Goal: Information Seeking & Learning: Find specific fact

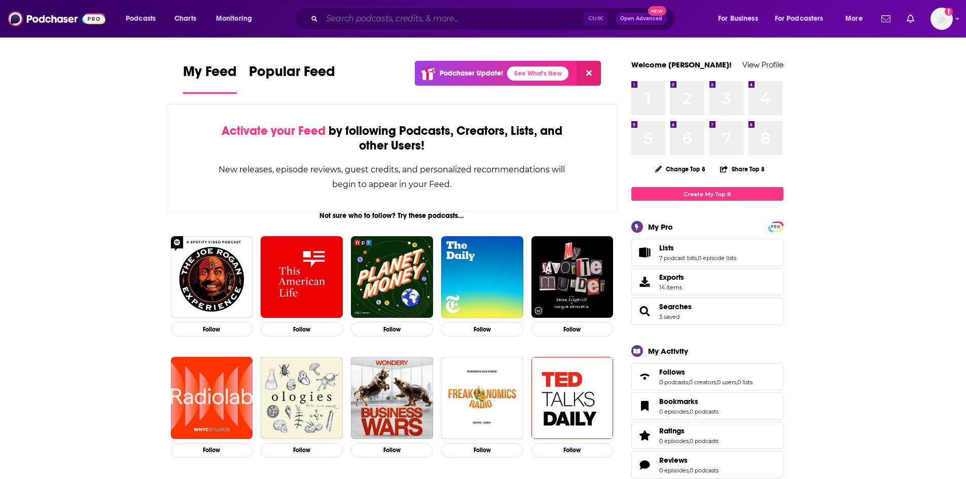
drag, startPoint x: 420, startPoint y: 24, endPoint x: 420, endPoint y: 13, distance: 11.7
click at [421, 19] on input "Search podcasts, credits, & more..." at bounding box center [453, 19] width 262 height 16
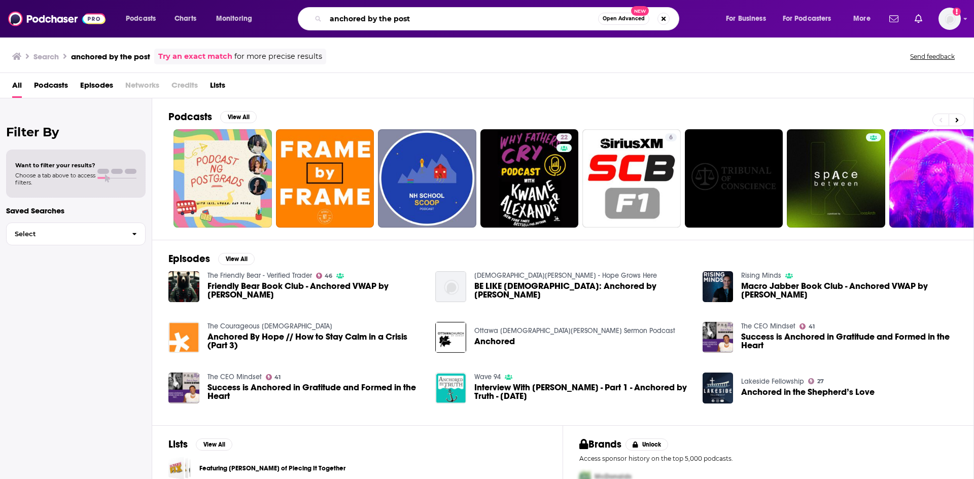
drag, startPoint x: 394, startPoint y: 16, endPoint x: 453, endPoint y: 26, distance: 60.7
click at [440, 28] on div "anchored by the post Open Advanced New" at bounding box center [488, 18] width 381 height 23
type input "anchored by the sword"
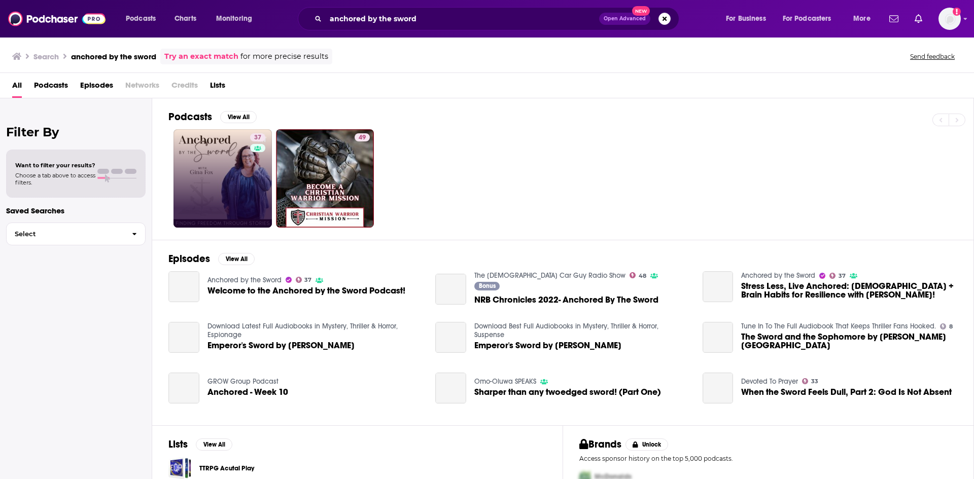
click at [247, 152] on link "37" at bounding box center [222, 178] width 98 height 98
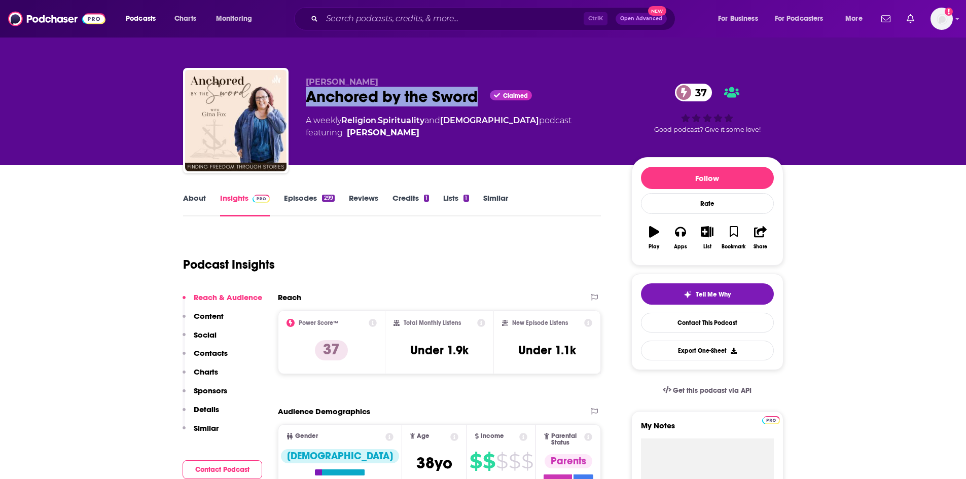
drag, startPoint x: 306, startPoint y: 95, endPoint x: 479, endPoint y: 98, distance: 173.0
click at [476, 97] on div "Anchored by the Sword Claimed 37" at bounding box center [460, 97] width 309 height 20
copy h2 "Anchored by the Sword"
click at [672, 232] on button "Apps" at bounding box center [680, 238] width 26 height 37
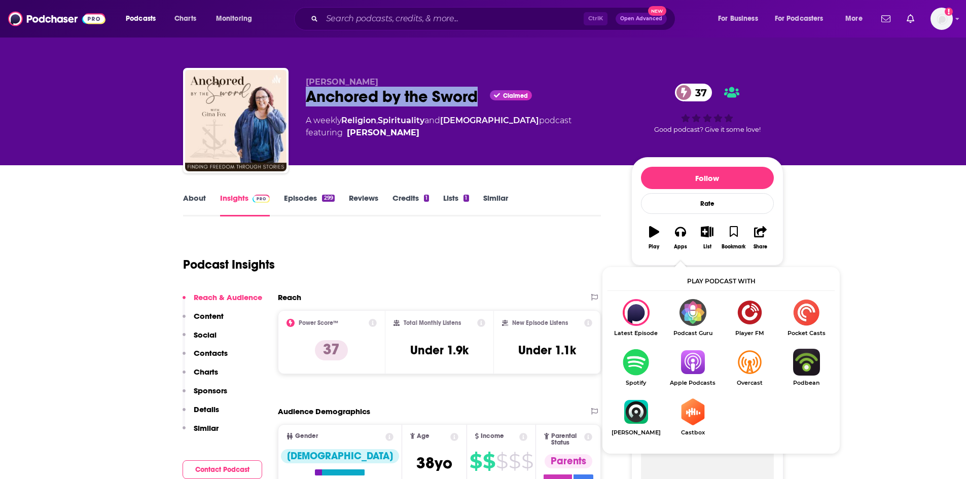
click at [688, 367] on img "Show Listen On dropdown" at bounding box center [692, 362] width 57 height 27
